Goal: Task Accomplishment & Management: Manage account settings

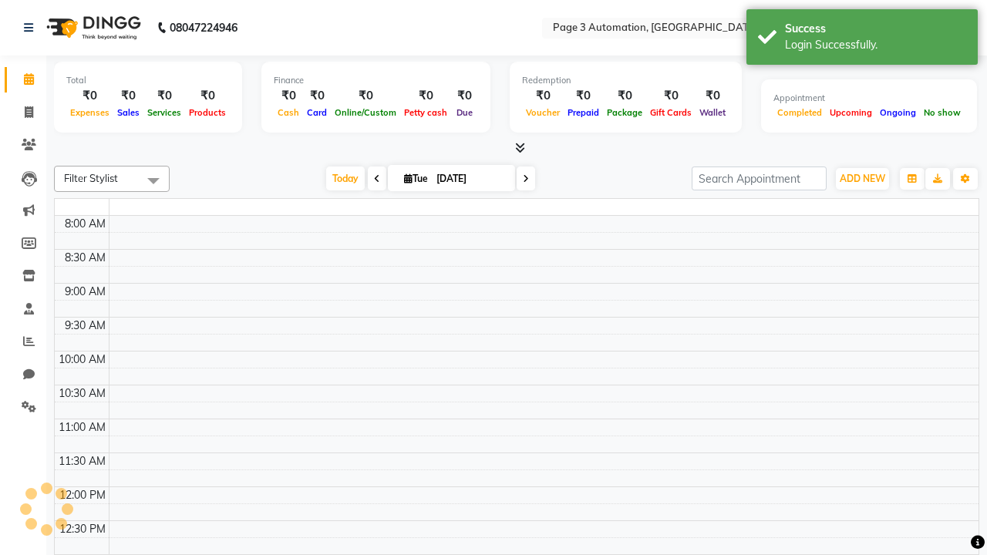
select select "en"
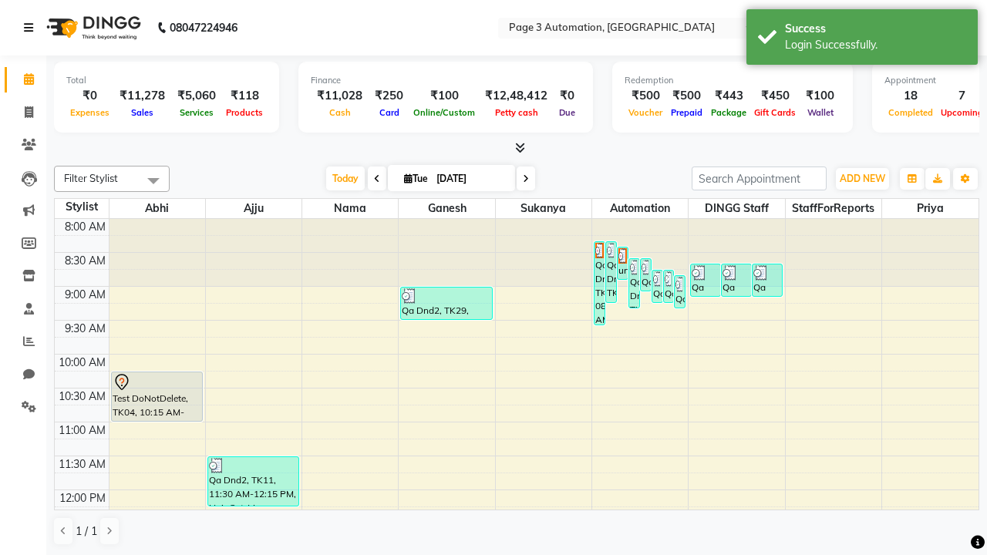
click at [32, 28] on icon at bounding box center [28, 27] width 9 height 11
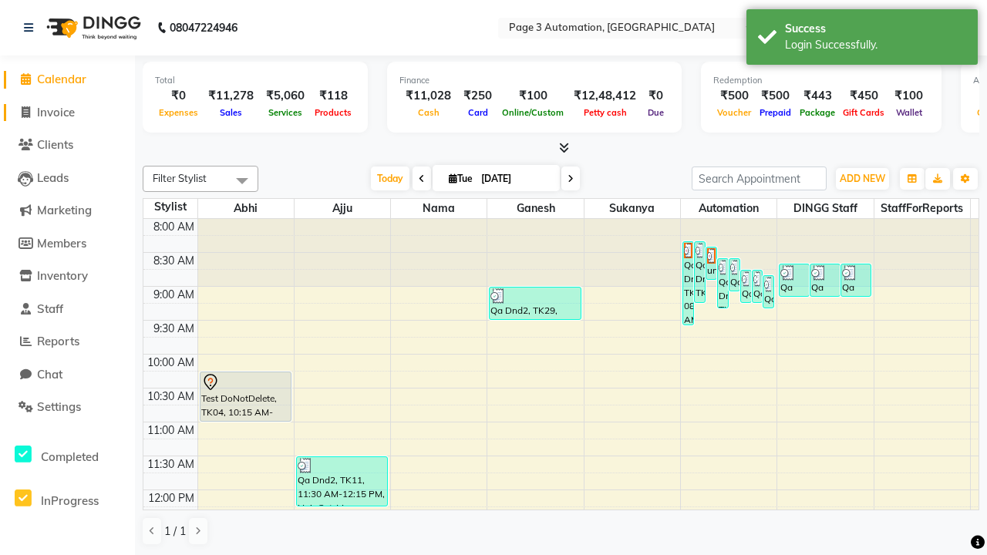
click at [67, 112] on span "Invoice" at bounding box center [56, 112] width 38 height 15
select select "2774"
select select "service"
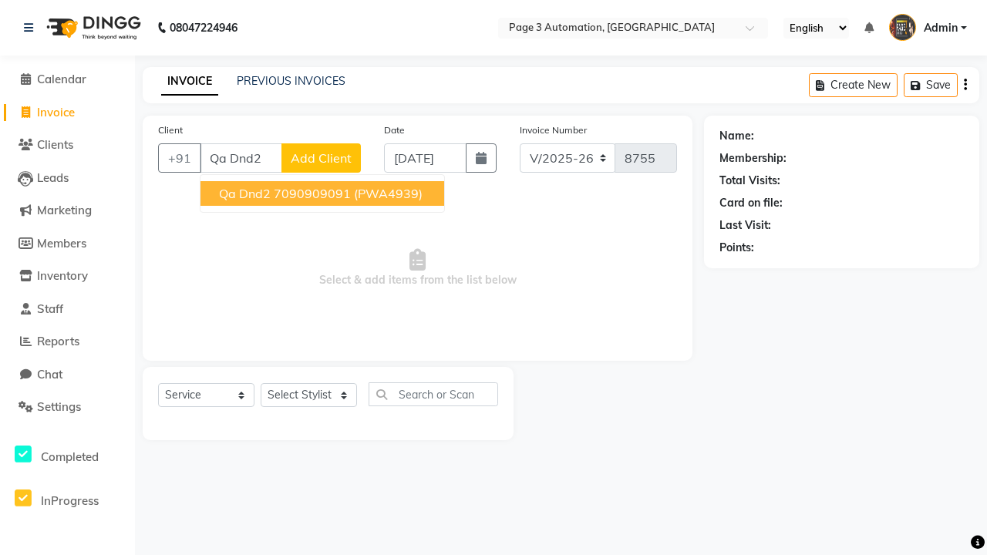
click at [324, 193] on ngb-highlight "7090909091" at bounding box center [312, 193] width 77 height 15
type input "7090909091"
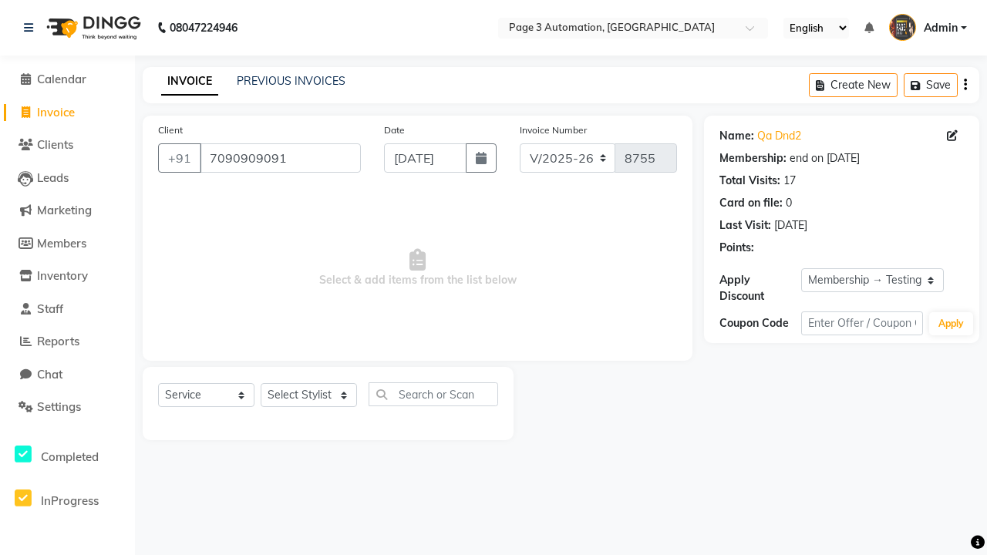
select select "0:"
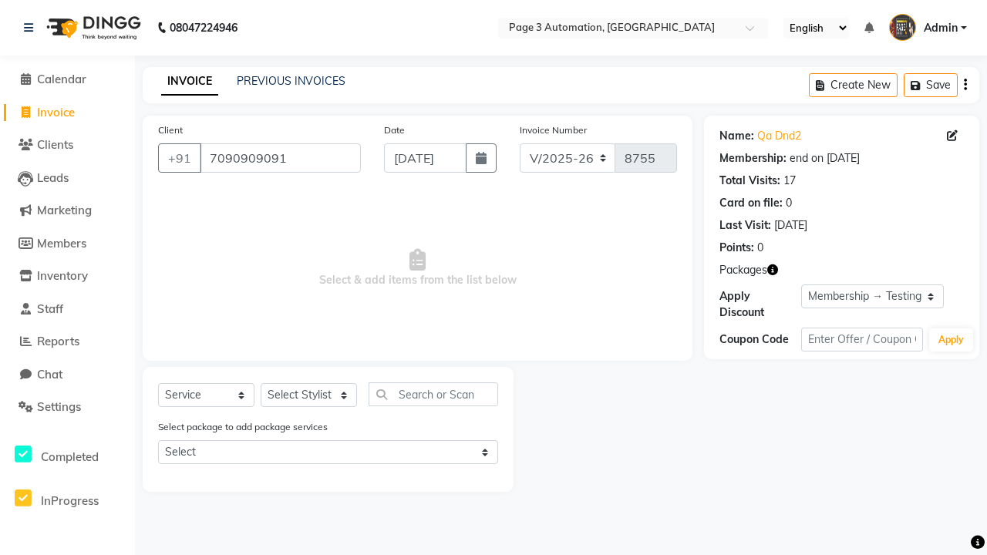
select select "77829"
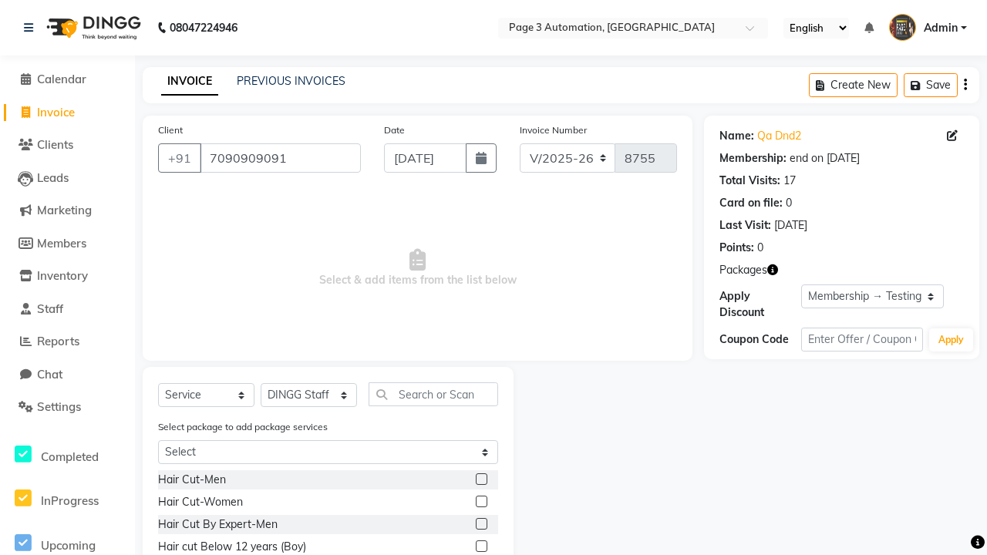
click at [480, 546] on label at bounding box center [482, 546] width 12 height 12
click at [480, 546] on input "checkbox" at bounding box center [481, 547] width 10 height 10
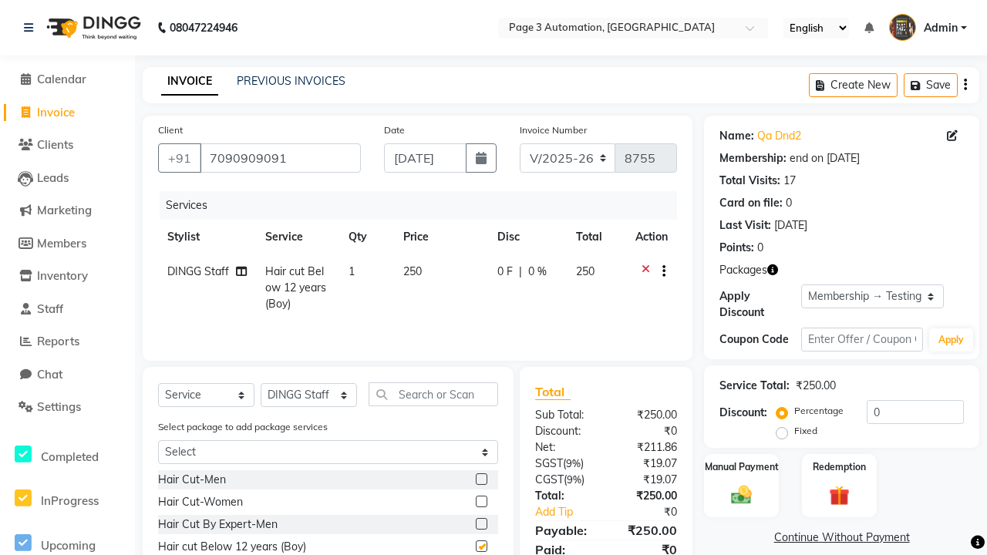
checkbox input "false"
click at [841, 537] on link "Continue Without Payment" at bounding box center [841, 537] width 269 height 16
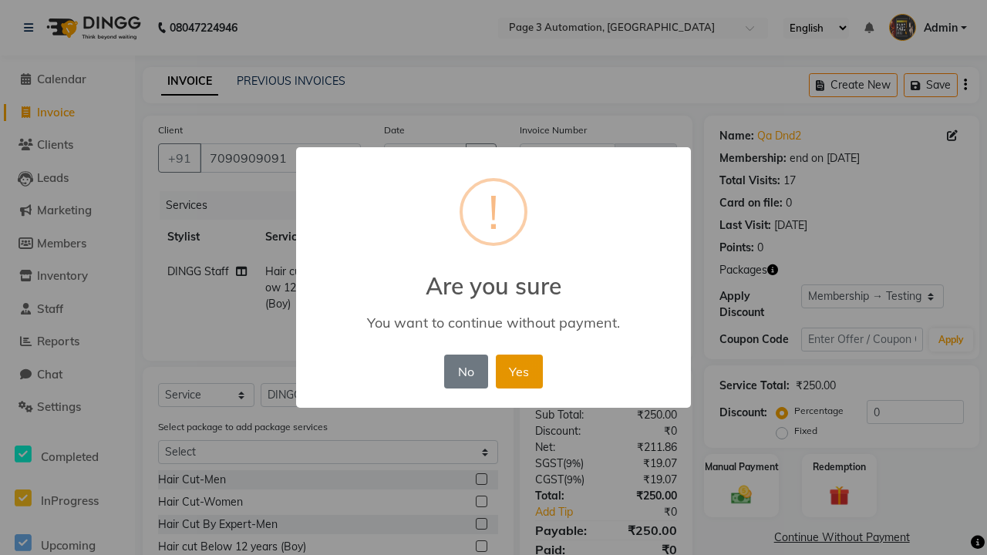
click at [519, 371] on button "Yes" at bounding box center [519, 372] width 47 height 34
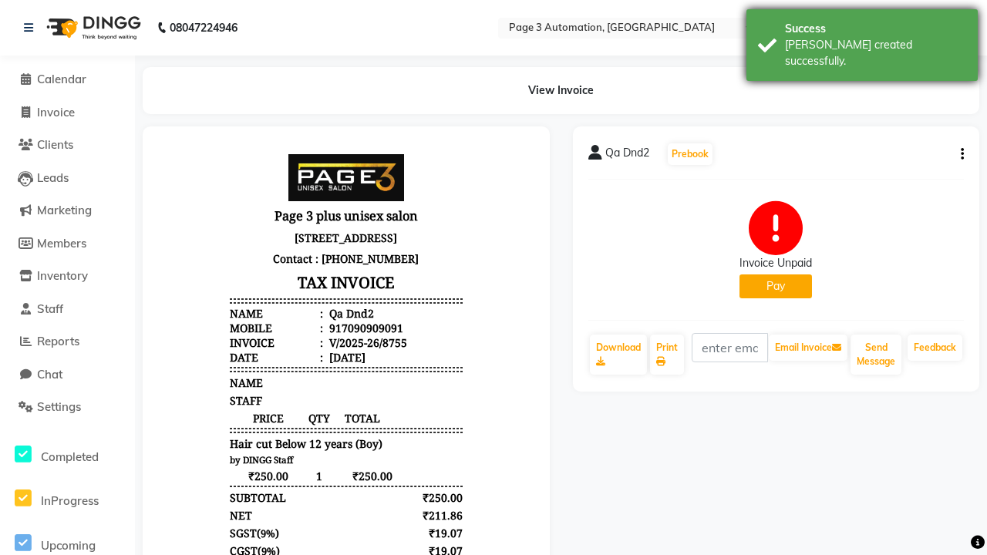
click at [862, 39] on div "[PERSON_NAME] created successfully." at bounding box center [875, 53] width 181 height 32
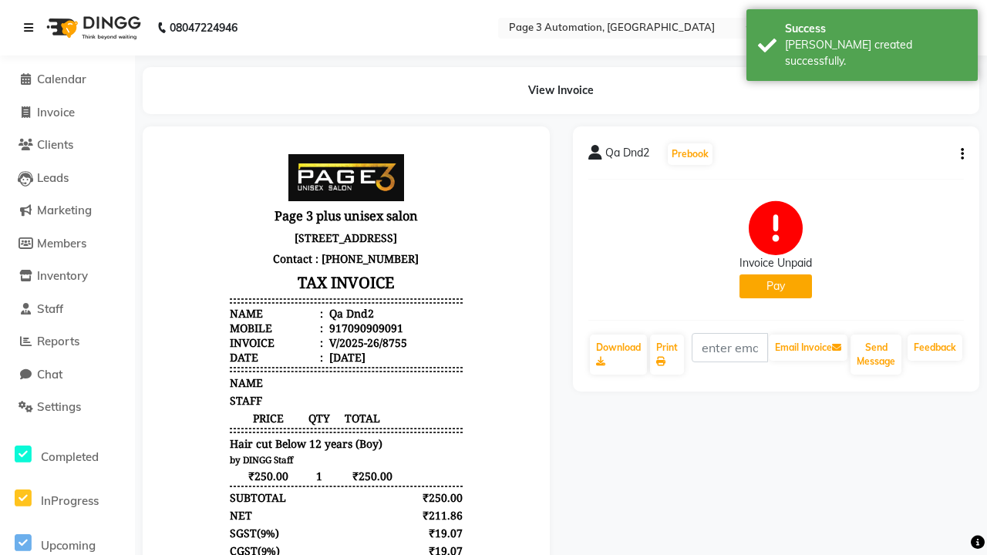
click at [32, 28] on icon at bounding box center [28, 27] width 9 height 11
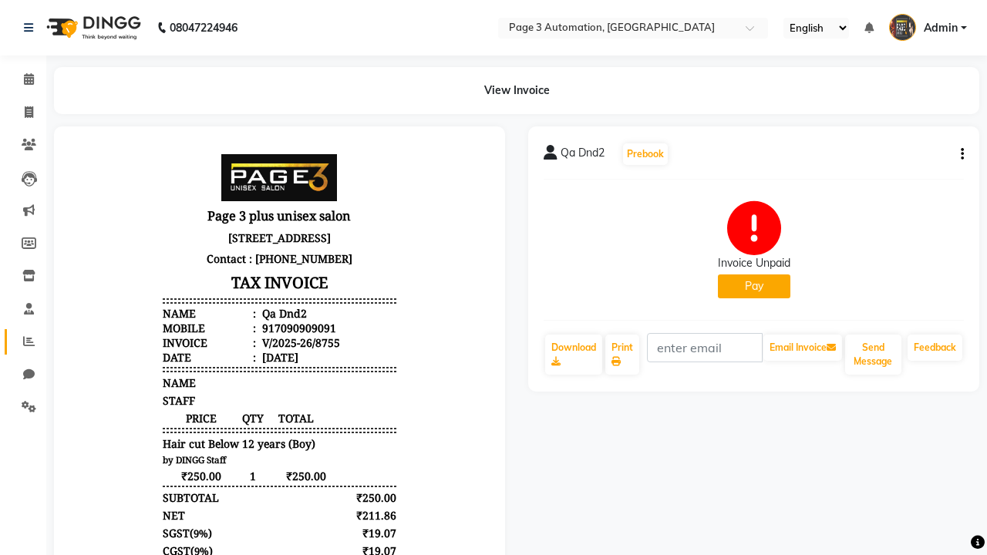
click at [23, 341] on icon at bounding box center [29, 341] width 12 height 12
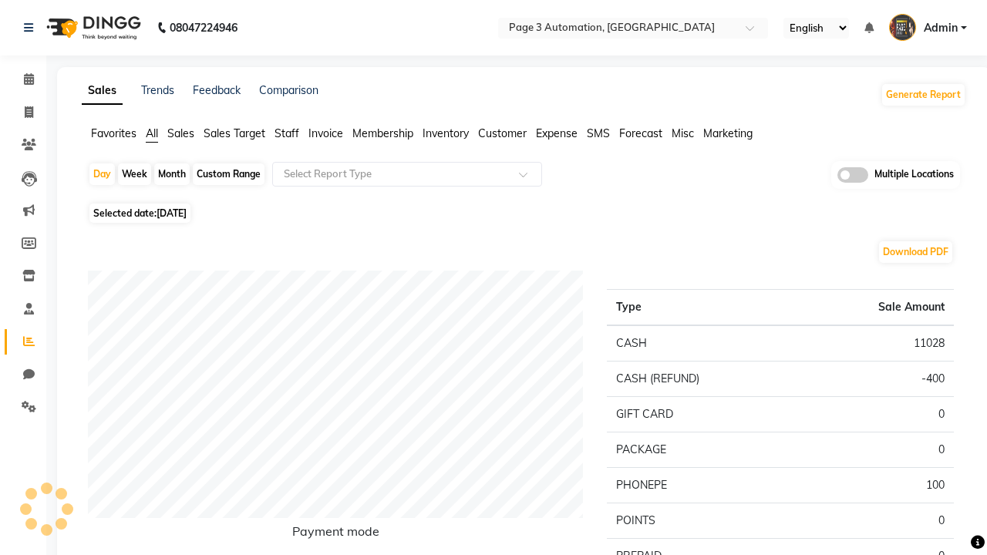
type input "Invoice unpaid"
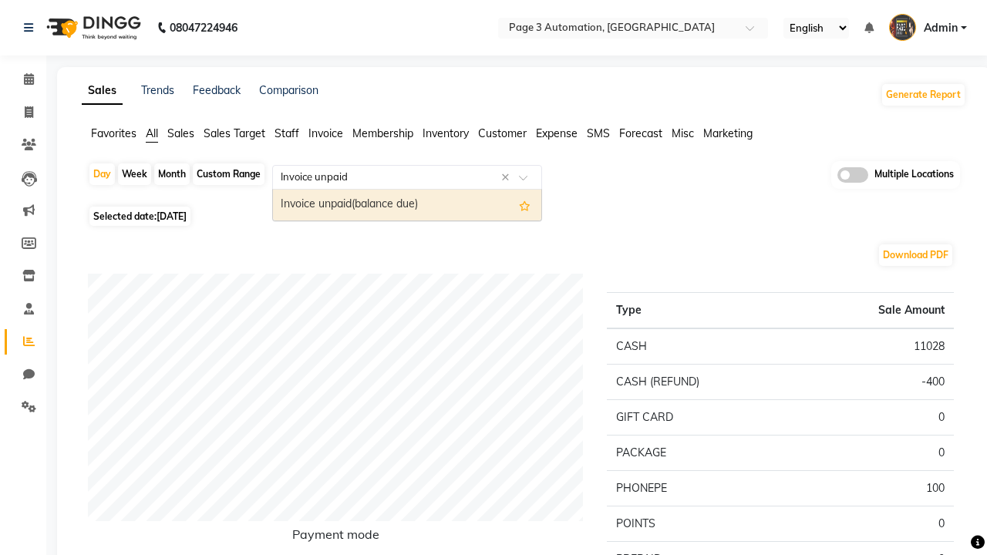
click at [407, 205] on div "Invoice unpaid(balance due)" at bounding box center [407, 205] width 268 height 31
select select "full_report"
select select "csv"
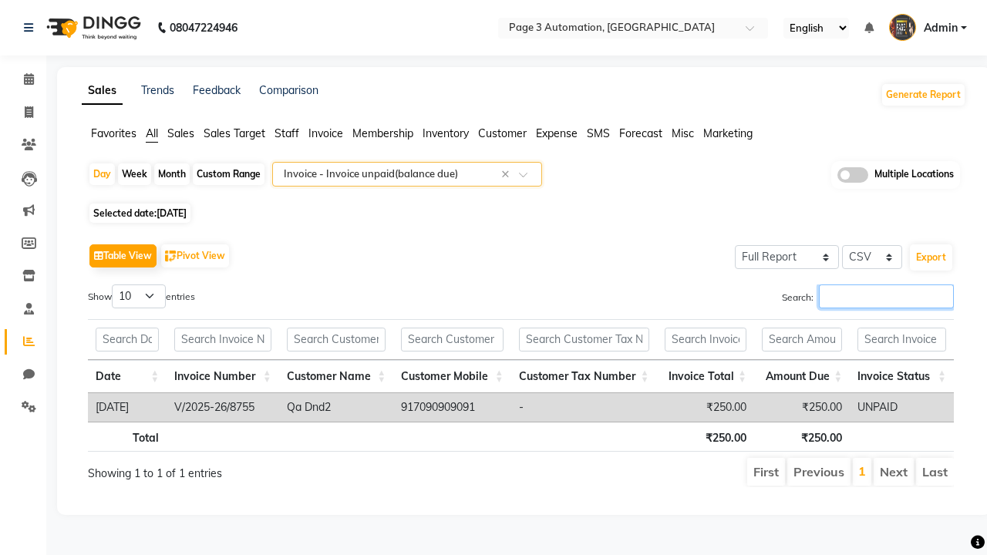
type input "V/2025-26/8755"
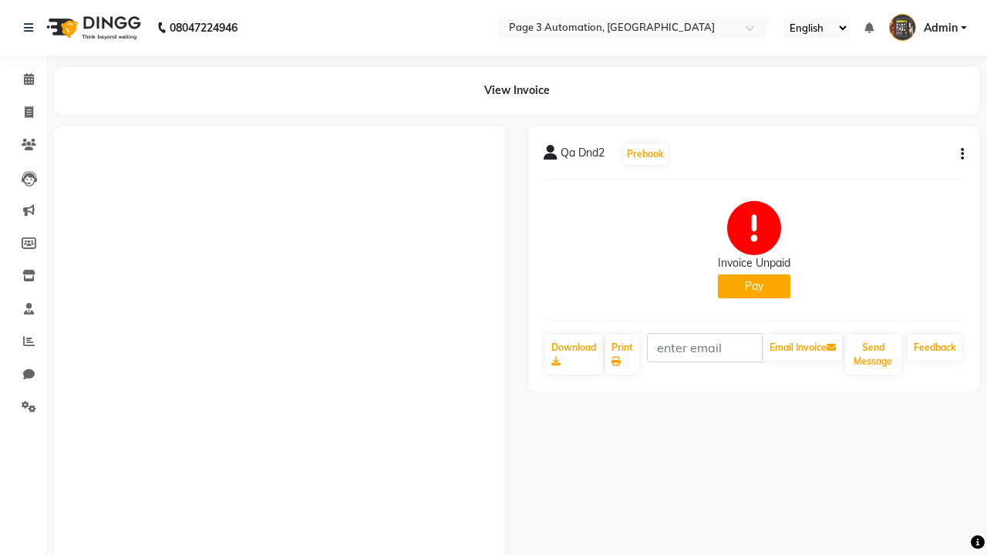
click at [753, 286] on button "Pay" at bounding box center [754, 286] width 72 height 24
select select "1"
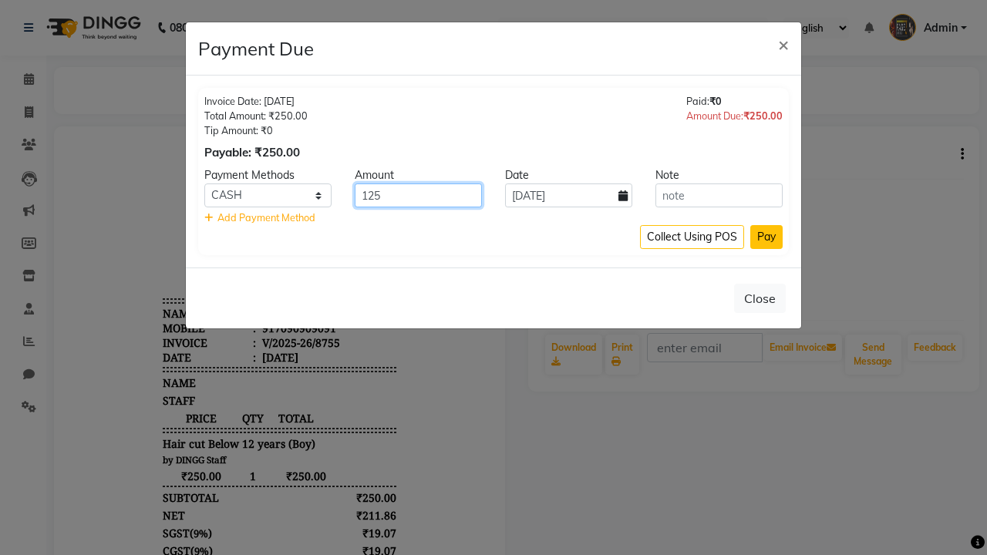
type input "125"
click at [766, 237] on button "Pay" at bounding box center [766, 237] width 32 height 24
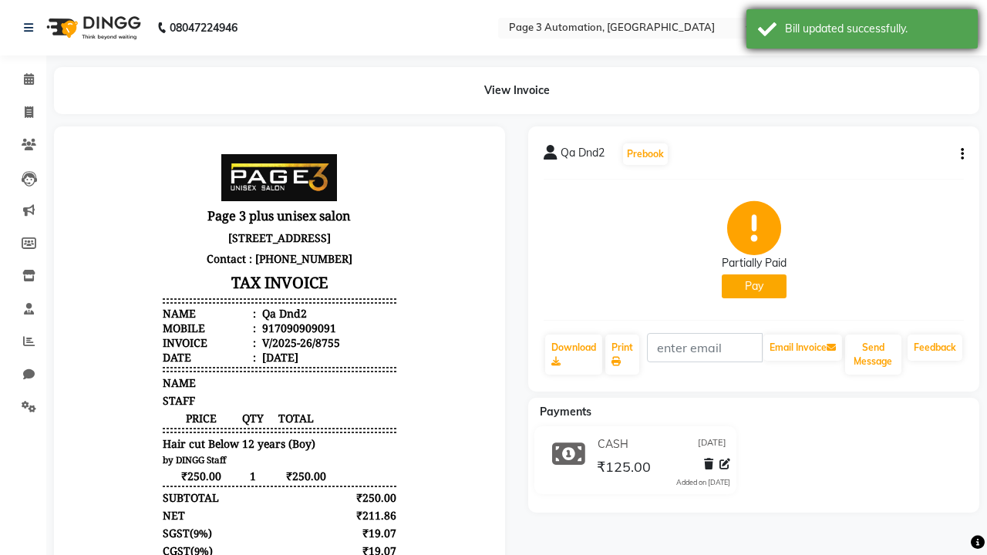
click at [862, 31] on div "Bill updated successfully." at bounding box center [875, 29] width 181 height 16
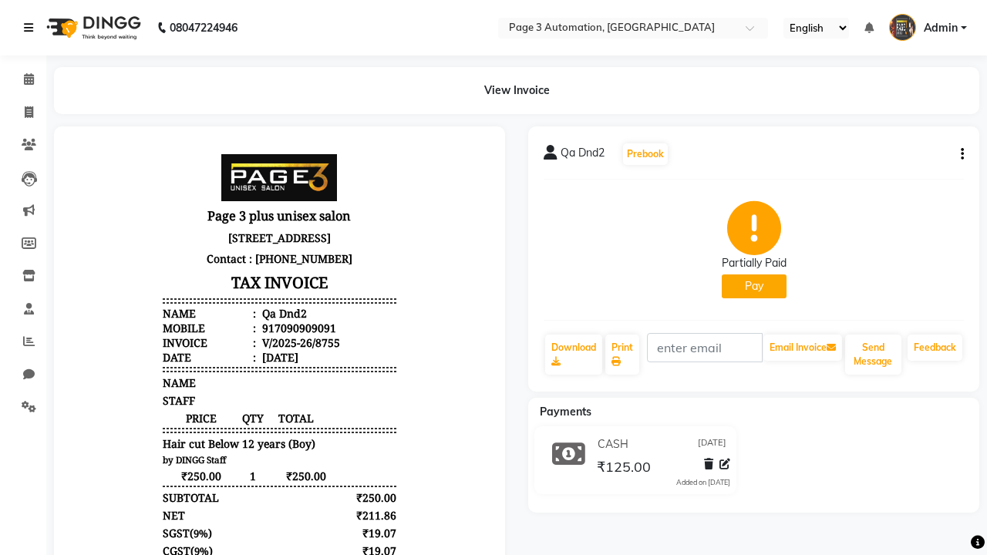
click at [32, 28] on icon at bounding box center [28, 27] width 9 height 11
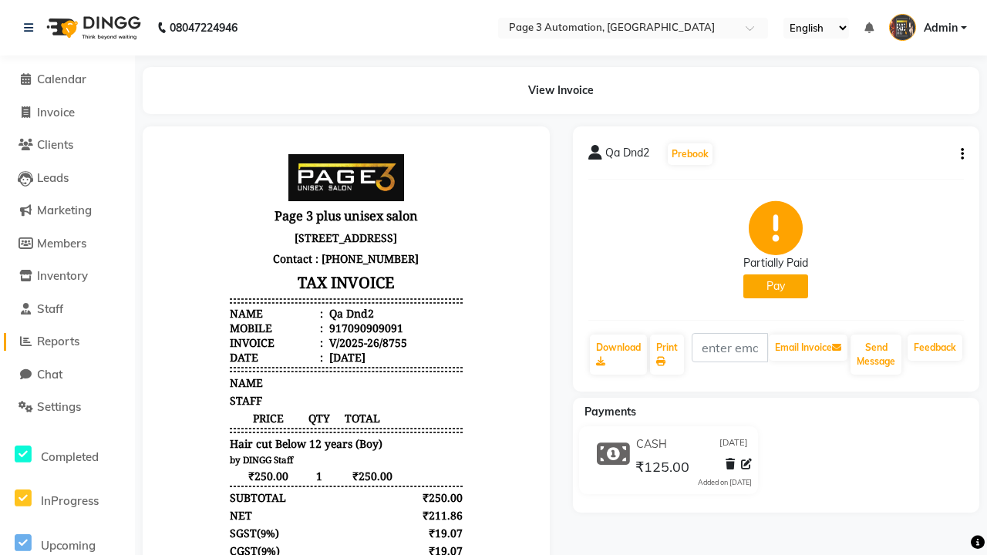
click at [67, 341] on span "Reports" at bounding box center [58, 341] width 42 height 15
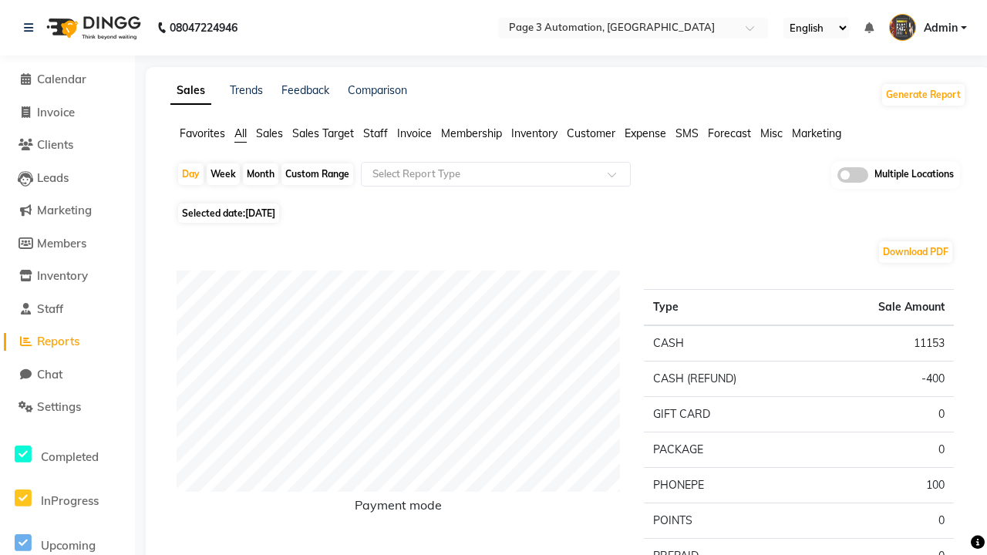
type input "Invoice unpaid"
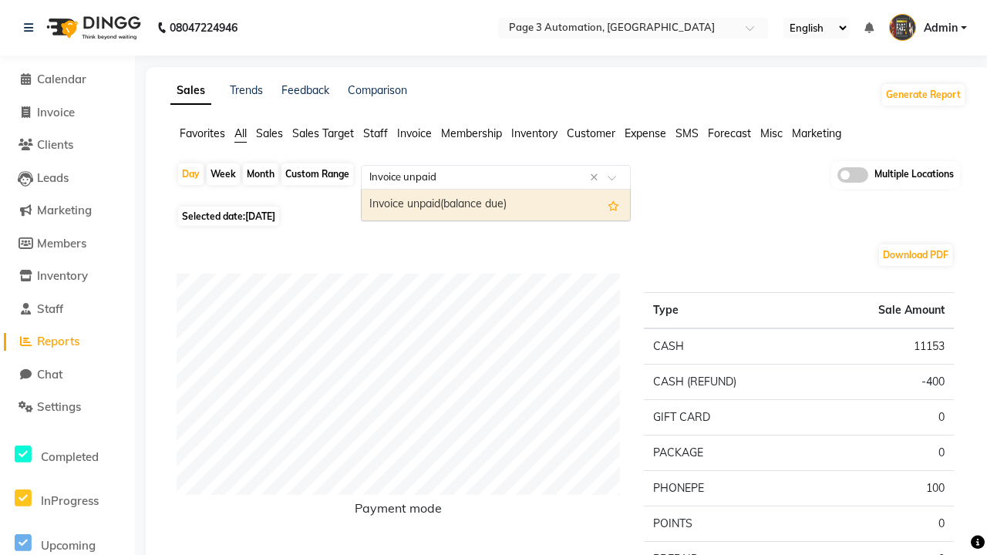
click at [496, 205] on div "Invoice unpaid(balance due)" at bounding box center [495, 205] width 268 height 31
select select "full_report"
select select "csv"
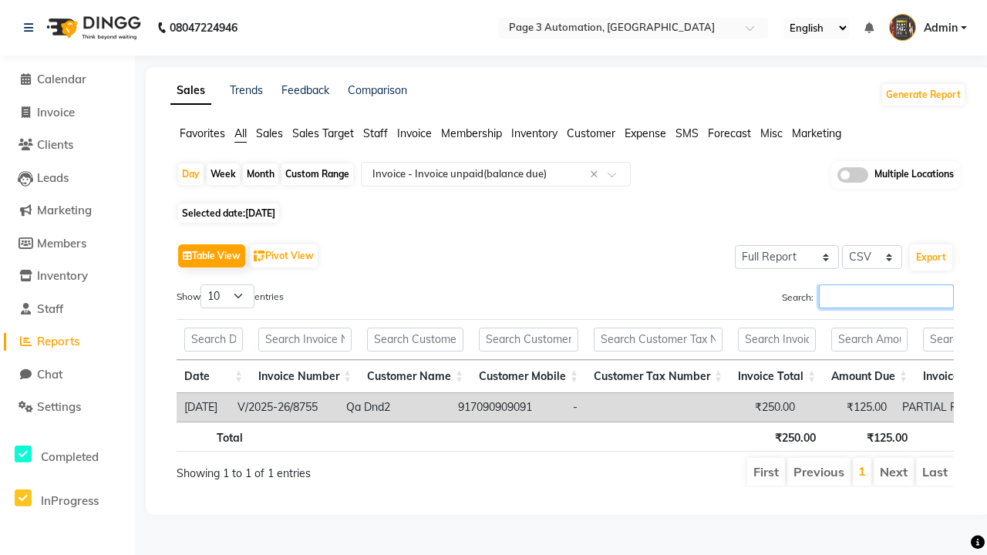
type input "V/2025-26/8755"
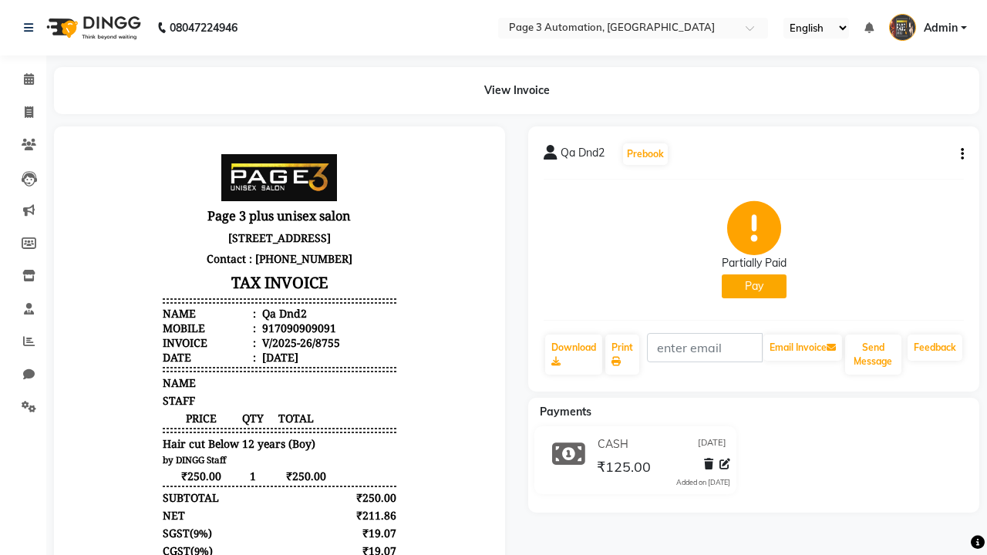
click at [753, 286] on button "Pay" at bounding box center [753, 286] width 65 height 24
select select "1"
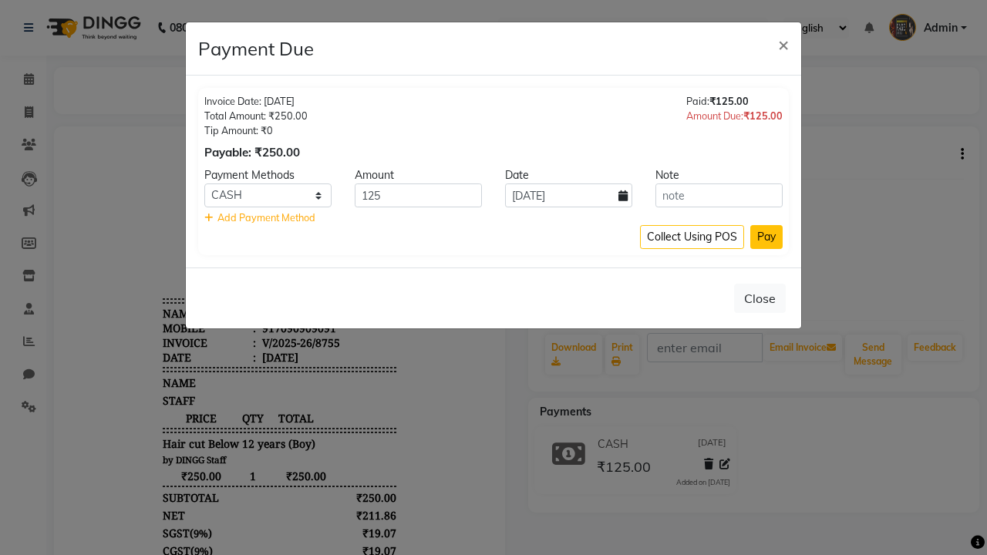
click at [766, 237] on button "Pay" at bounding box center [766, 237] width 32 height 24
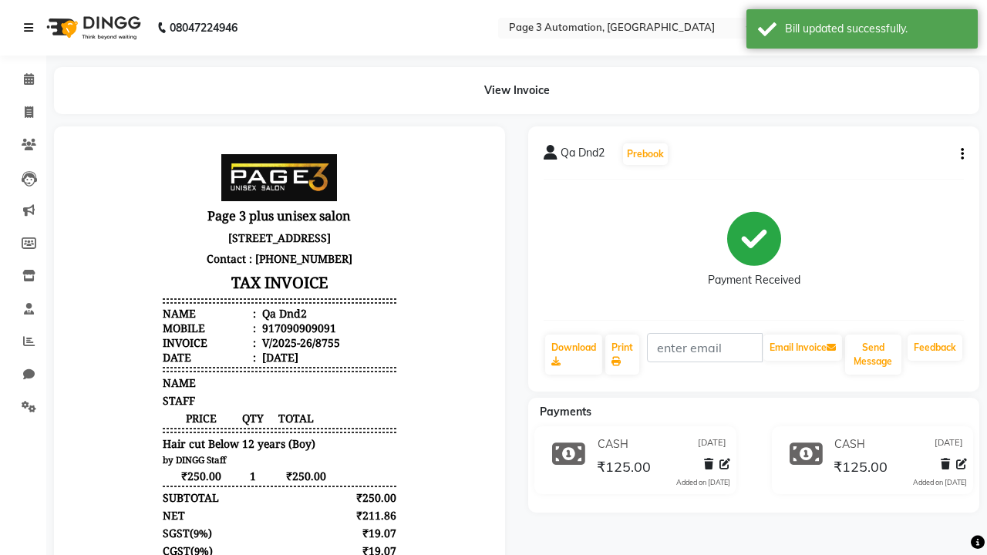
click at [862, 31] on div "Bill updated successfully." at bounding box center [875, 29] width 181 height 16
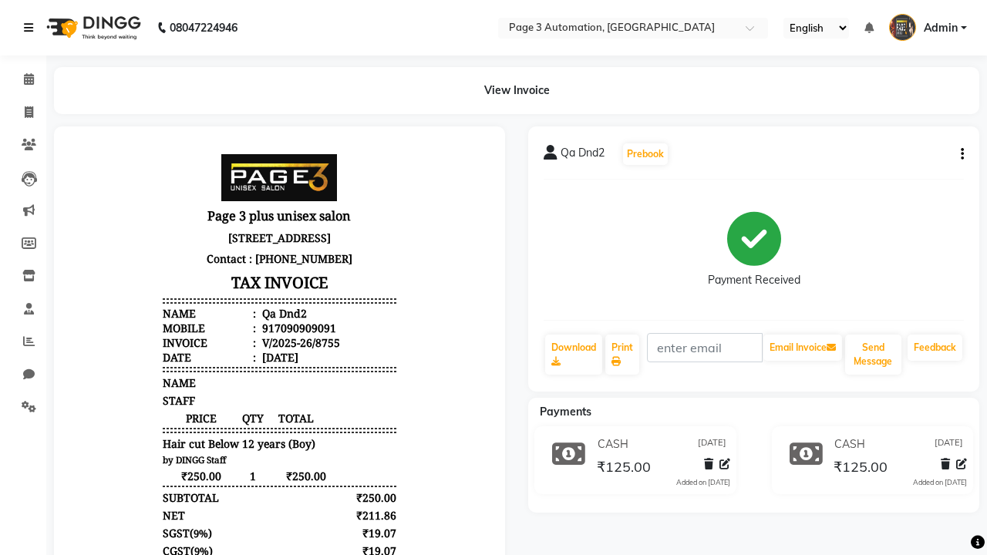
click at [32, 28] on icon at bounding box center [28, 27] width 9 height 11
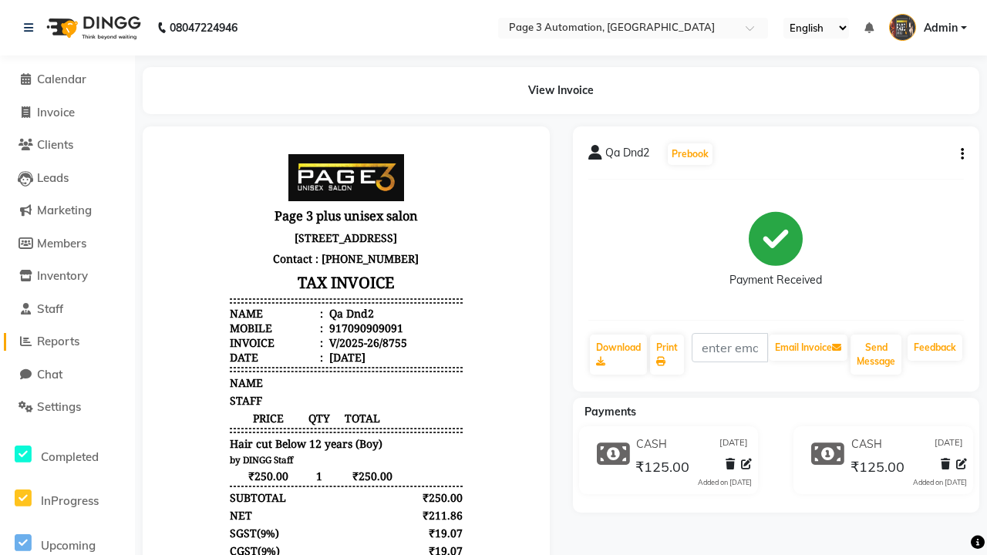
click at [67, 341] on span "Reports" at bounding box center [58, 341] width 42 height 15
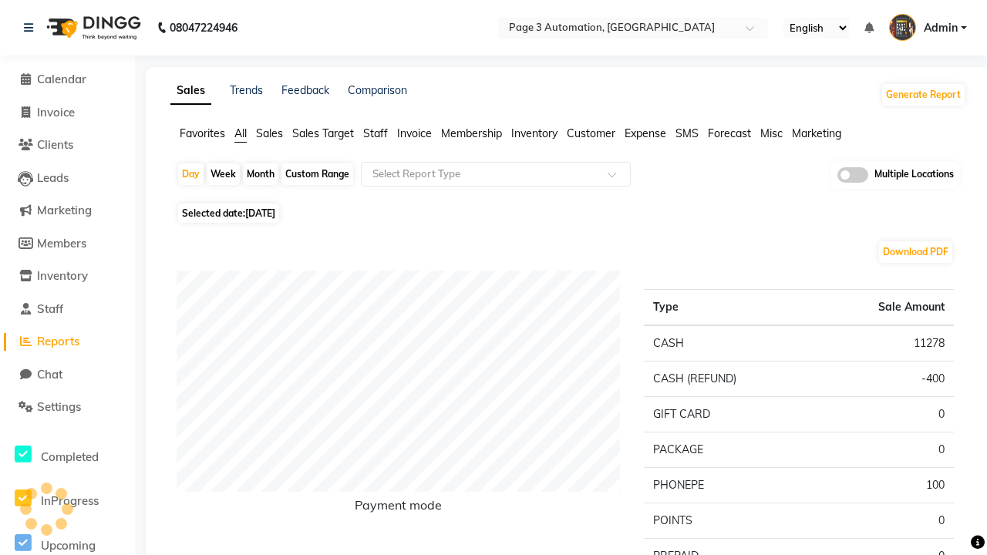
type input "Invoice"
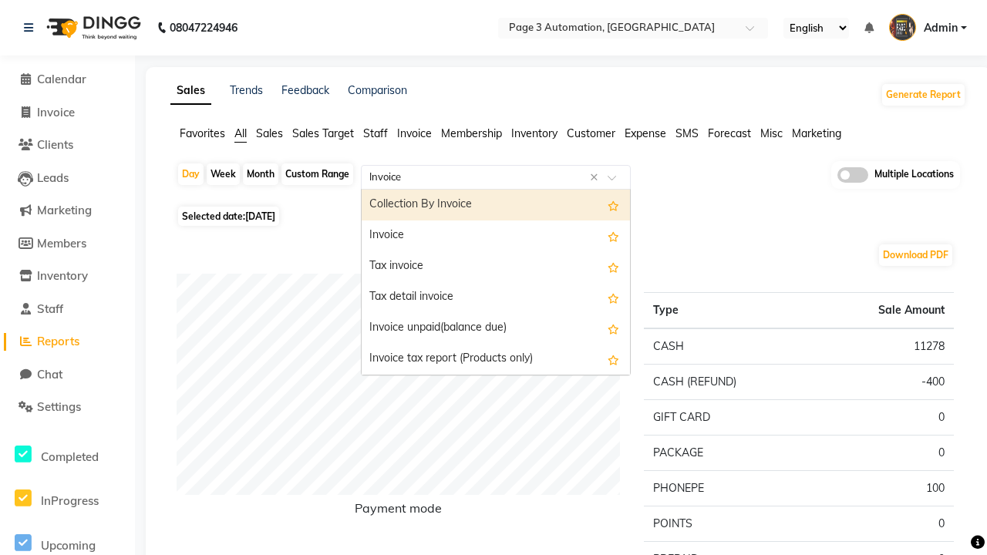
click at [496, 236] on div "Invoice" at bounding box center [495, 235] width 268 height 31
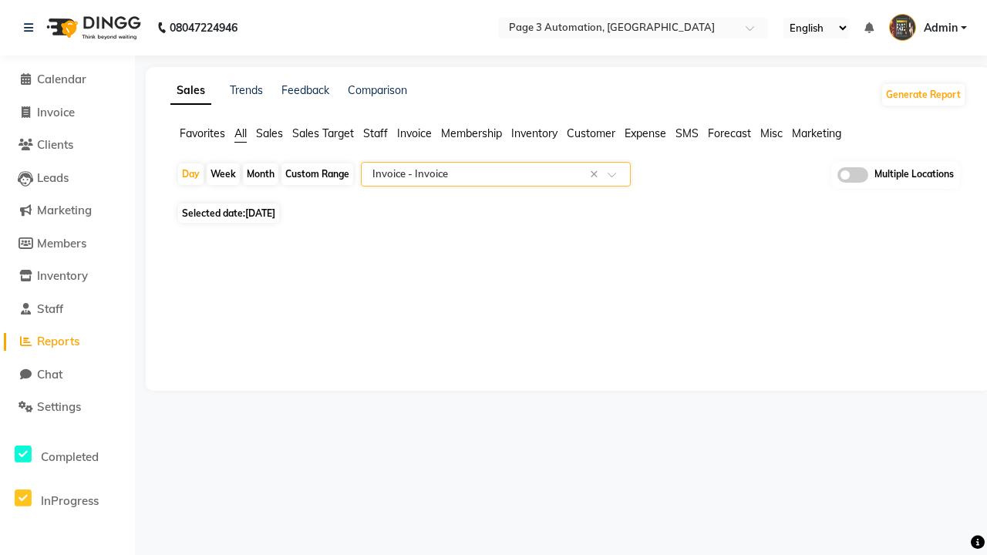
select select "full_report"
select select "csv"
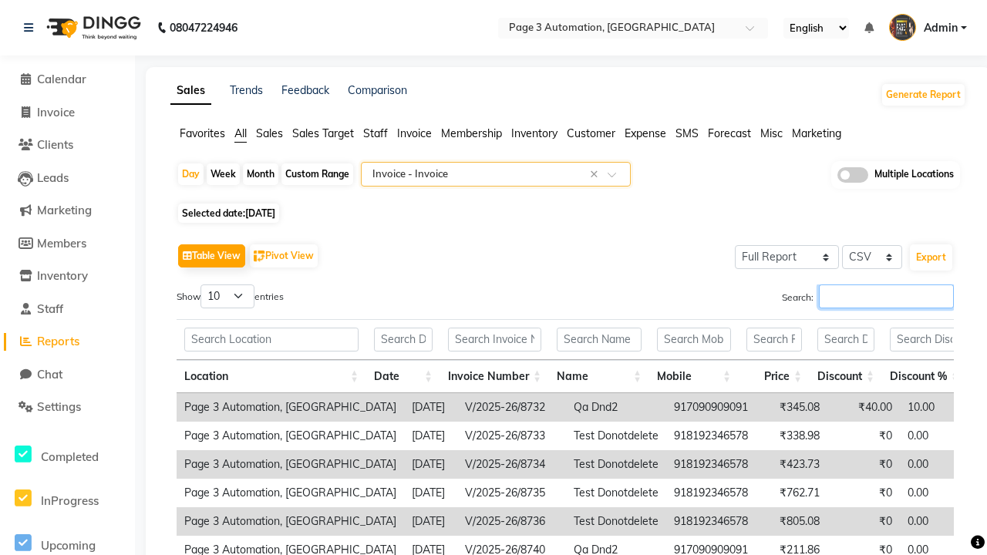
type input "V/2025-26/8755"
